Goal: Find specific page/section: Find specific page/section

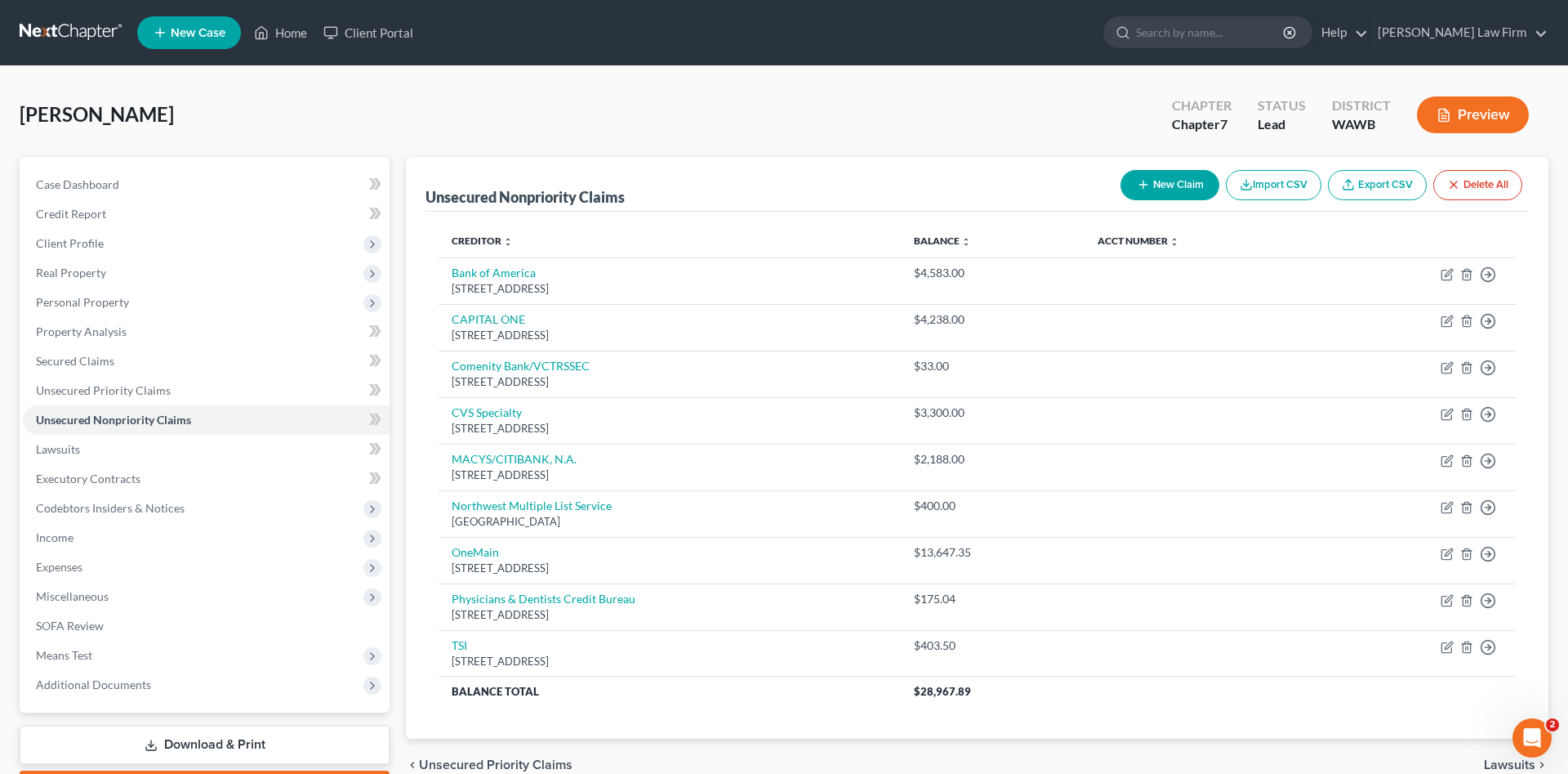
click at [1237, 36] on input "search" at bounding box center [1211, 32] width 150 height 30
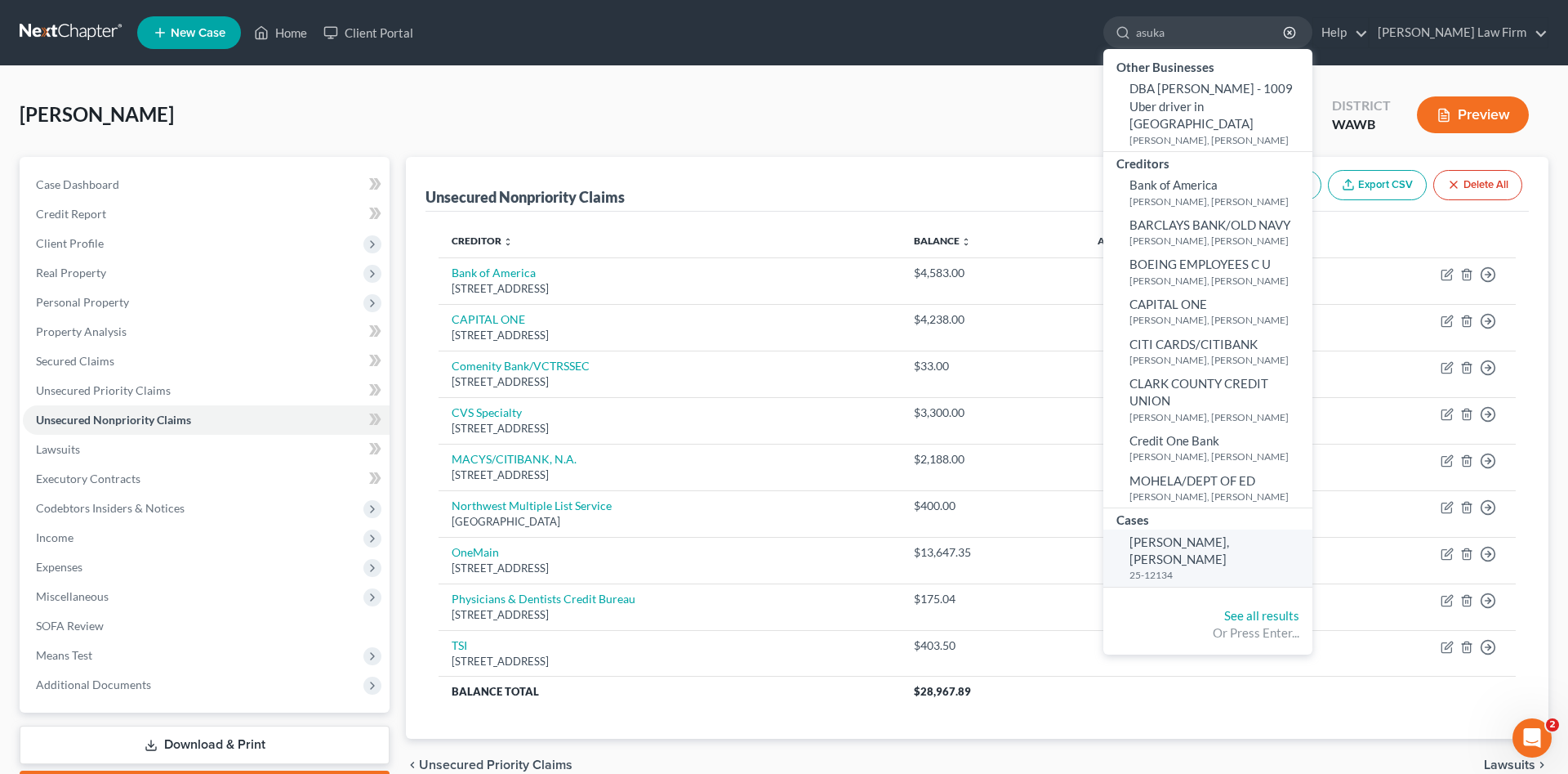
type input "asuka"
click at [1258, 568] on small "25-12134" at bounding box center [1219, 574] width 179 height 14
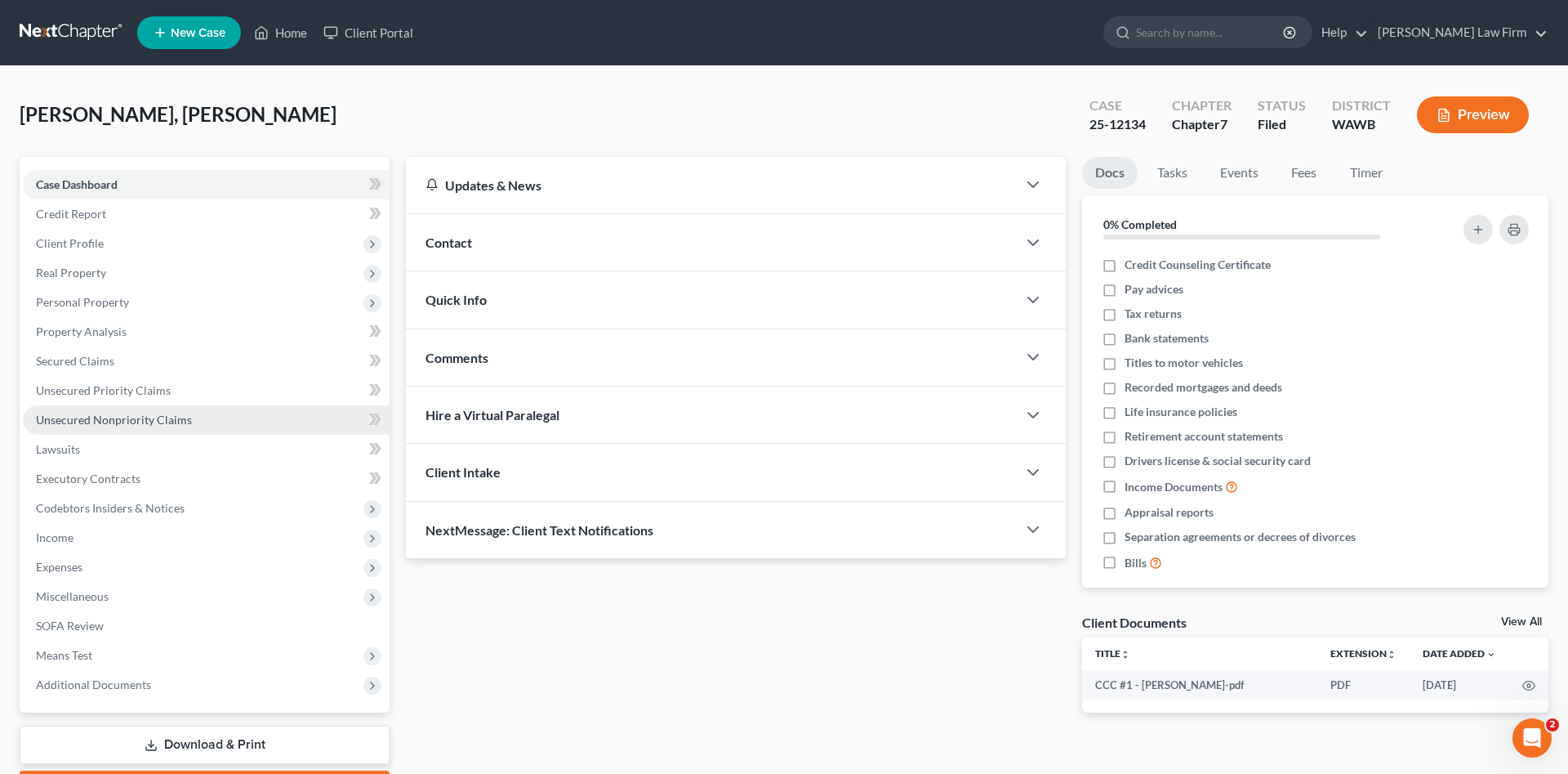
click at [116, 417] on span "Unsecured Nonpriority Claims" at bounding box center [114, 419] width 156 height 14
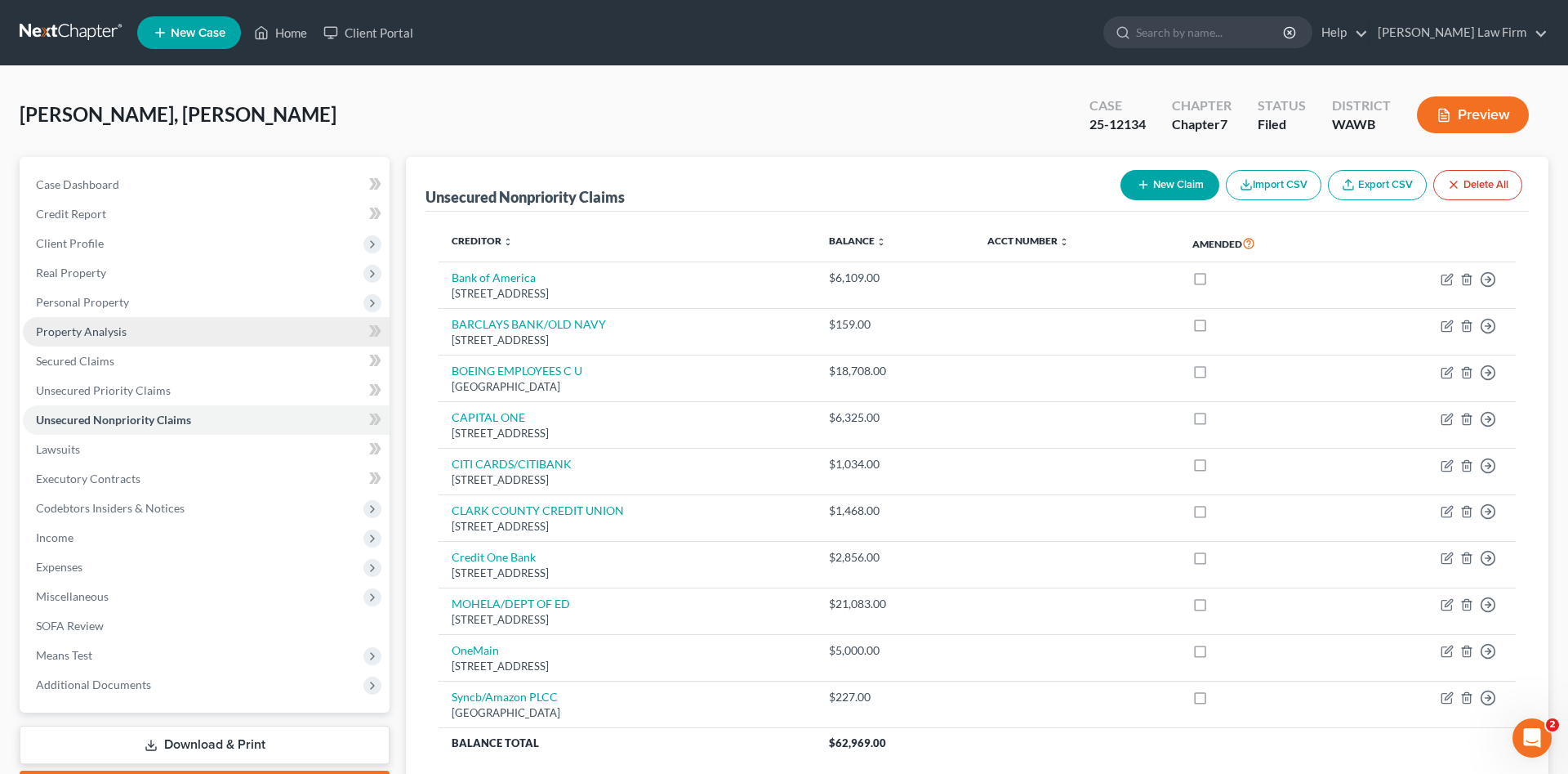
click at [138, 330] on link "Property Analysis" at bounding box center [206, 331] width 367 height 29
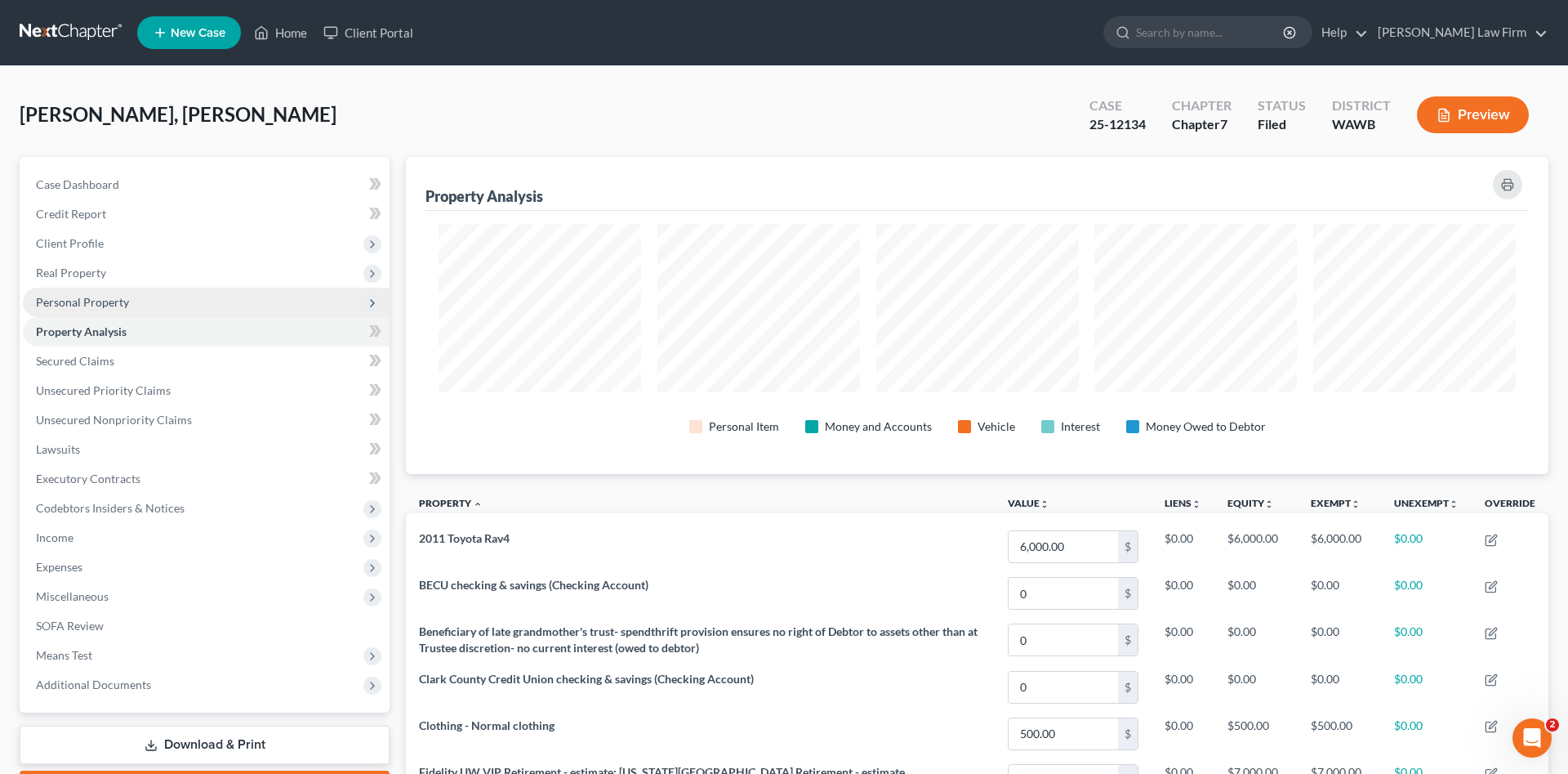
scroll to position [317, 1143]
click at [146, 308] on span "Personal Property" at bounding box center [206, 302] width 367 height 29
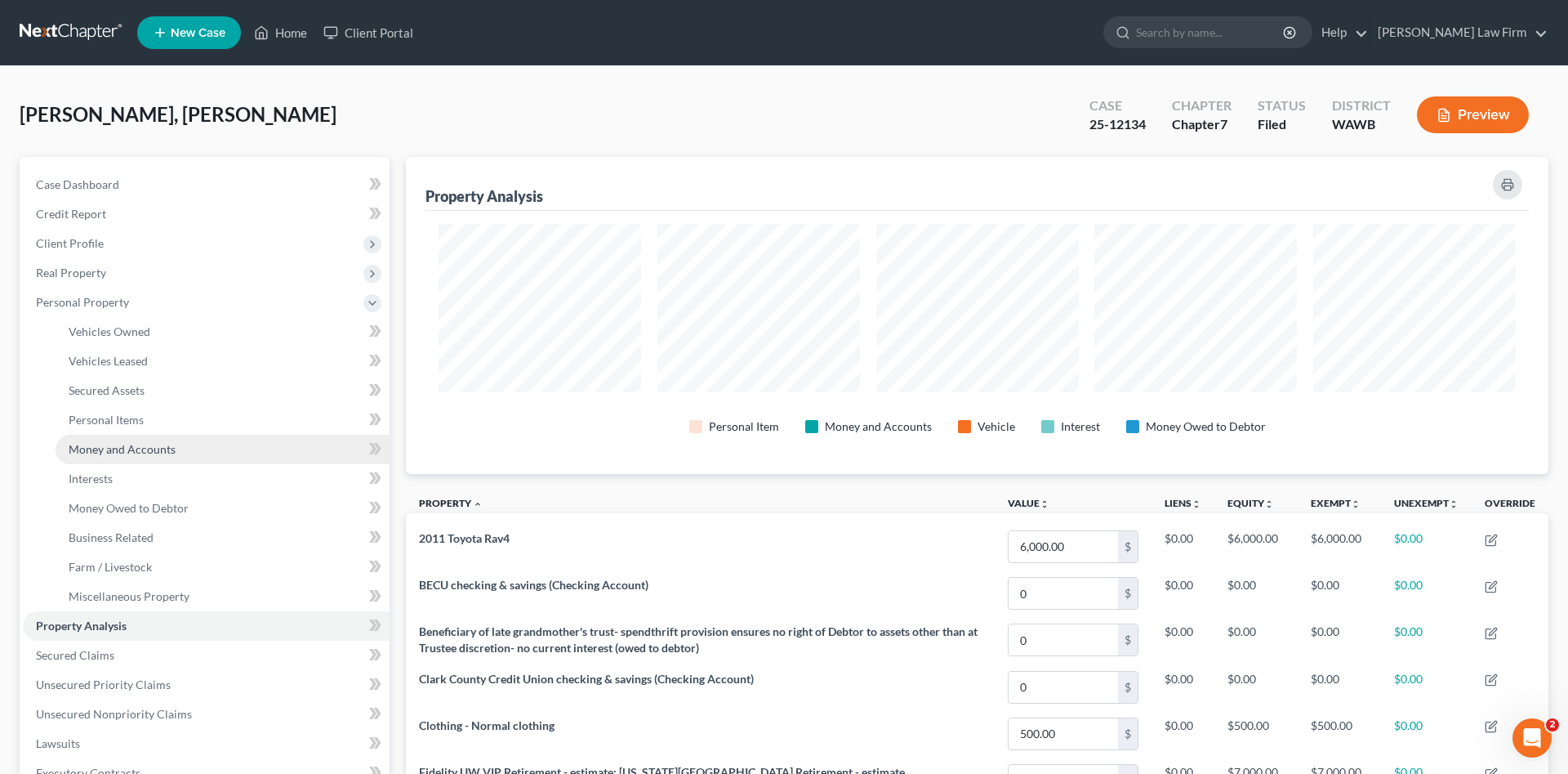
click at [140, 446] on span "Money and Accounts" at bounding box center [122, 449] width 107 height 14
